Goal: Check status: Check status

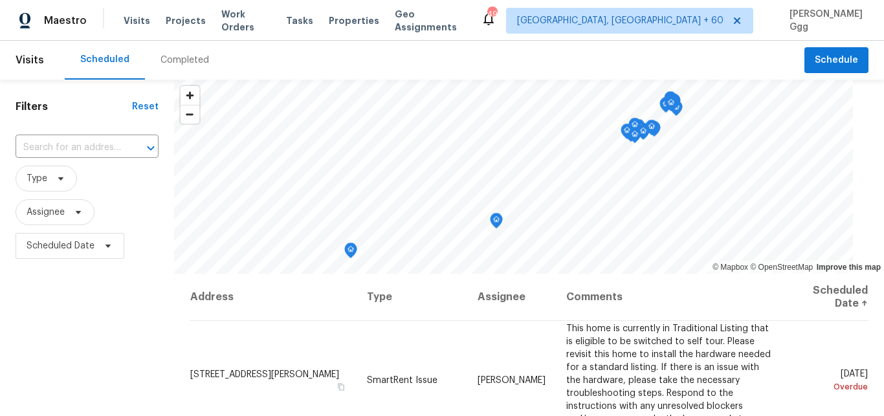
click at [170, 57] on div "Completed" at bounding box center [185, 60] width 49 height 13
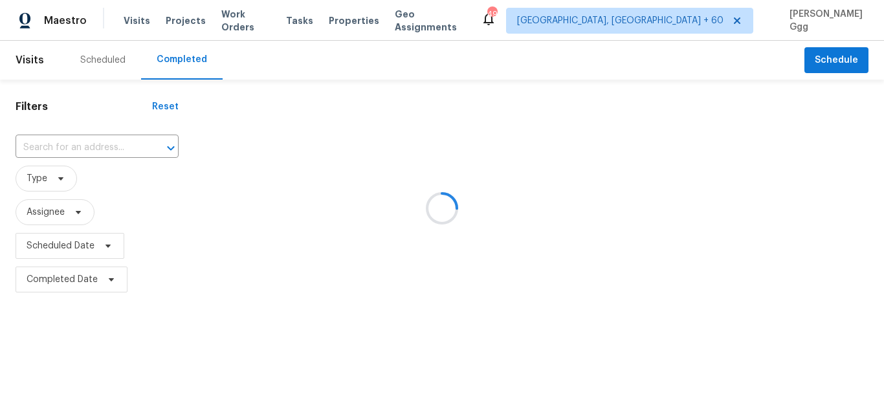
click at [89, 144] on div at bounding box center [442, 208] width 884 height 416
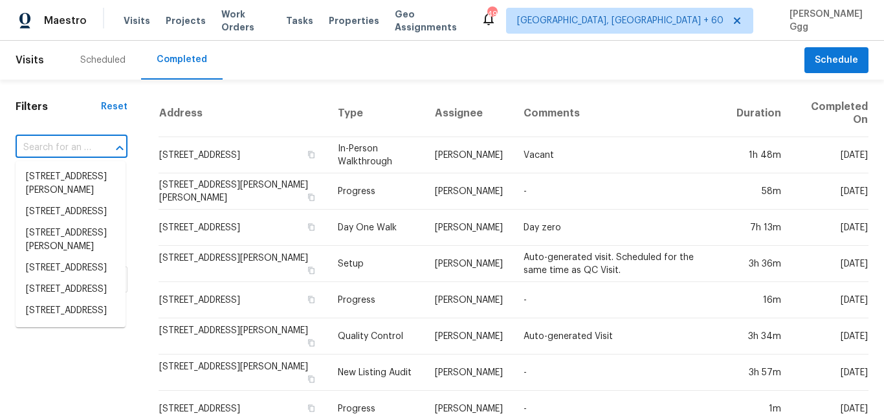
click at [85, 143] on input "text" at bounding box center [54, 148] width 76 height 20
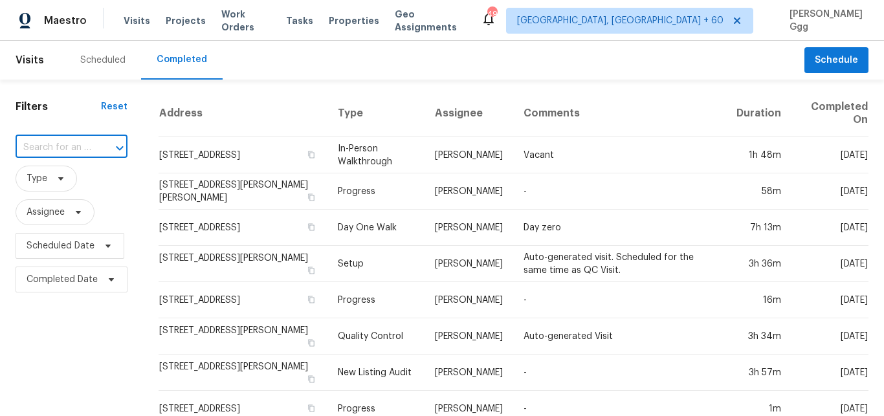
paste input "[STREET_ADDRESS]"
type input "[STREET_ADDRESS]"
click at [41, 180] on li "[STREET_ADDRESS]" at bounding box center [71, 176] width 110 height 21
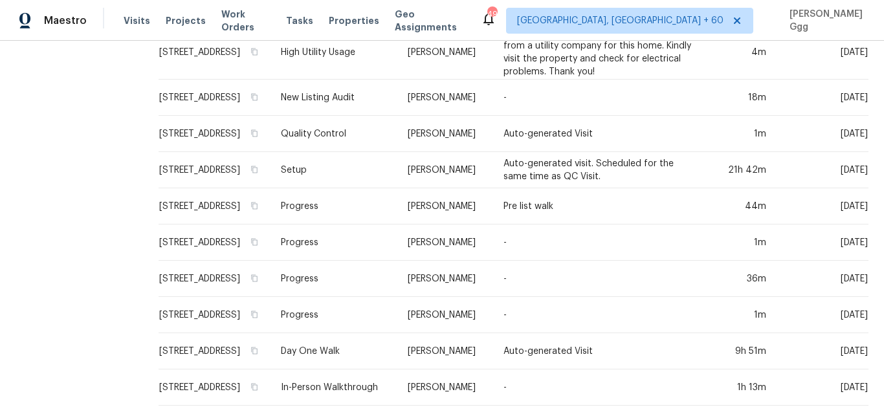
scroll to position [377, 0]
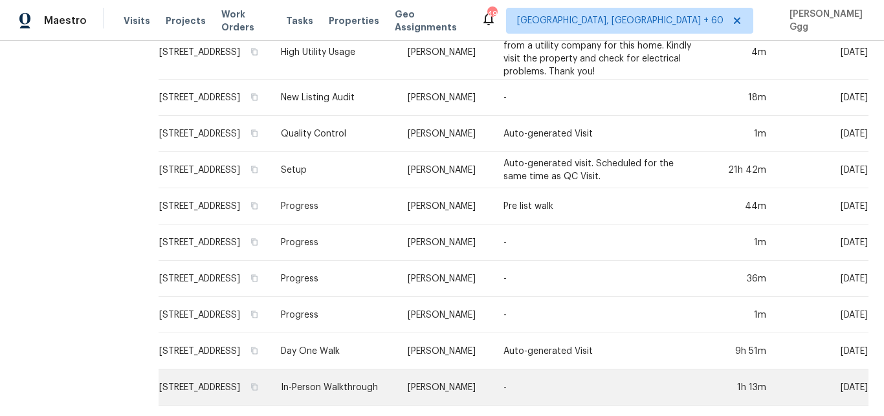
click at [331, 370] on td "In-Person Walkthrough" at bounding box center [334, 388] width 127 height 36
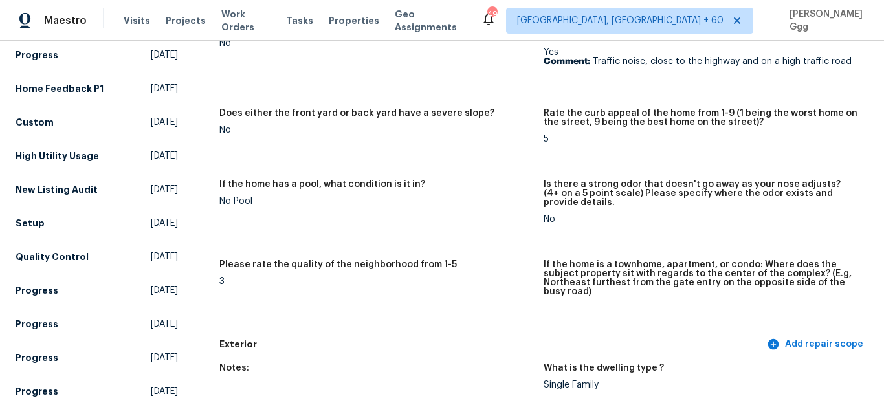
scroll to position [490, 0]
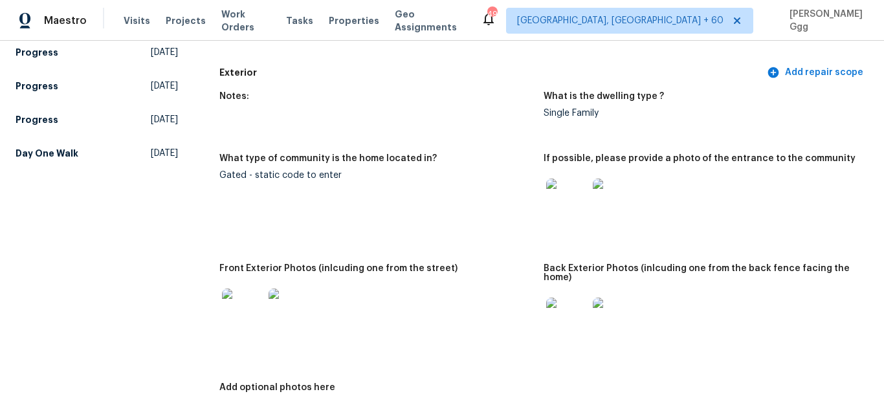
click at [251, 313] on img at bounding box center [242, 309] width 41 height 41
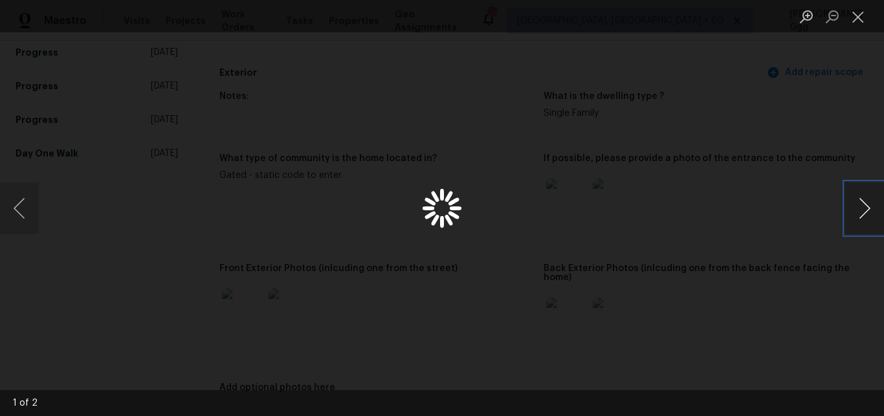
click at [860, 203] on button "Next image" at bounding box center [865, 209] width 39 height 52
click at [33, 206] on button "Previous image" at bounding box center [19, 209] width 39 height 52
click at [857, 23] on button "Close lightbox" at bounding box center [859, 16] width 26 height 23
